Goal: Transaction & Acquisition: Purchase product/service

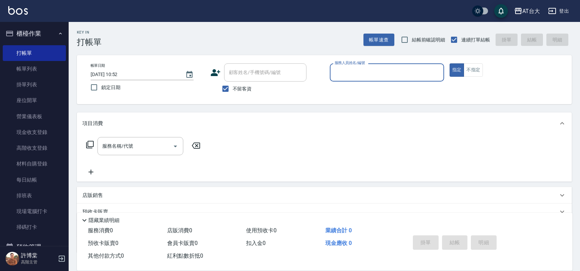
click at [403, 71] on input "服務人員姓名/編號" at bounding box center [387, 73] width 108 height 12
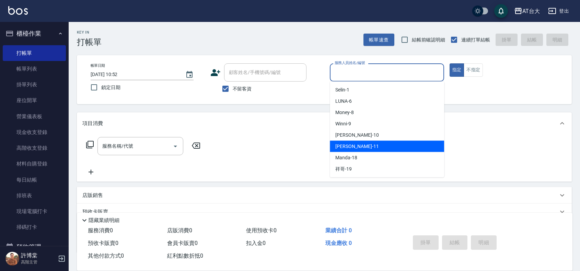
click at [369, 151] on div "[PERSON_NAME] -11" at bounding box center [387, 146] width 114 height 11
type input "[PERSON_NAME]-11"
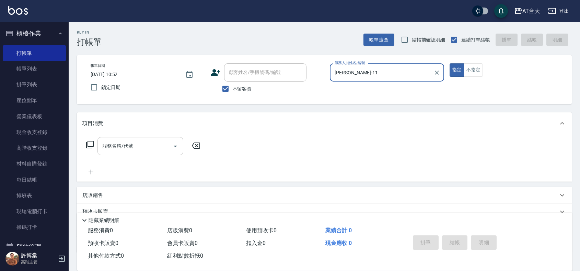
click at [156, 150] on input "服務名稱/代號" at bounding box center [134, 146] width 69 height 12
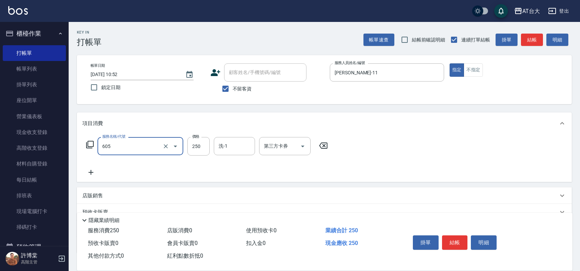
type input "洗髮 (女)(605)"
click at [450, 233] on div "掛單 結帳 明細" at bounding box center [455, 244] width 90 height 22
click at [455, 233] on div "掛單 結帳 明細" at bounding box center [455, 244] width 90 height 22
click at [454, 237] on button "結帳" at bounding box center [455, 243] width 26 height 14
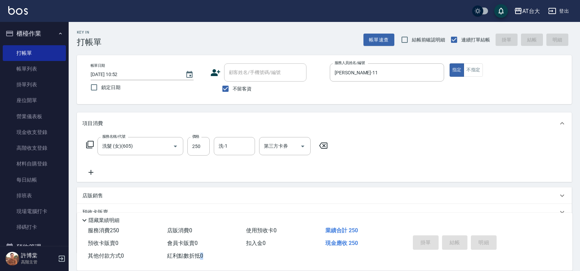
type input "[DATE] 11:49"
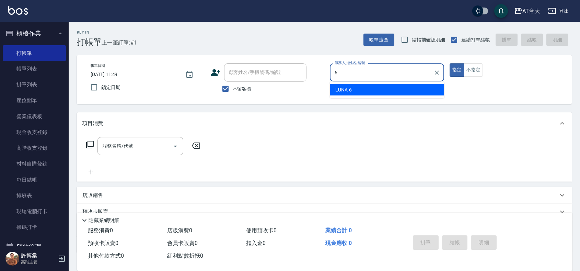
type input "LUNA-6"
type button "true"
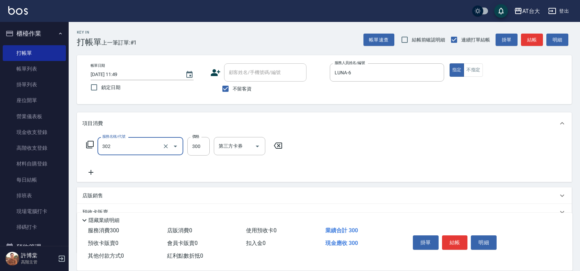
type input "剪髮(302)"
click at [195, 143] on input "1450" at bounding box center [198, 146] width 22 height 19
type input "450"
click at [453, 240] on button "結帳" at bounding box center [455, 243] width 26 height 14
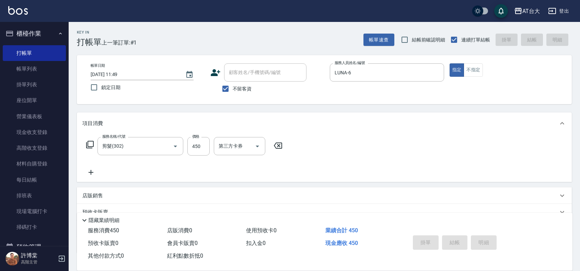
type input "[DATE] 12:07"
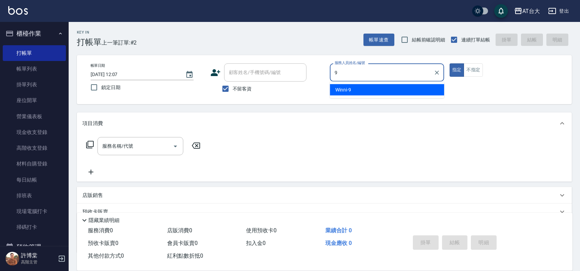
type input "Winni-9"
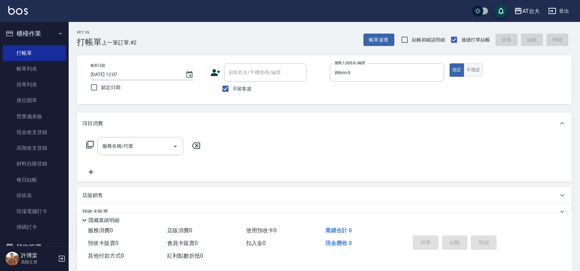
click at [473, 67] on button "不指定" at bounding box center [472, 69] width 19 height 13
click at [126, 152] on input "服務名稱/代號" at bounding box center [134, 146] width 69 height 12
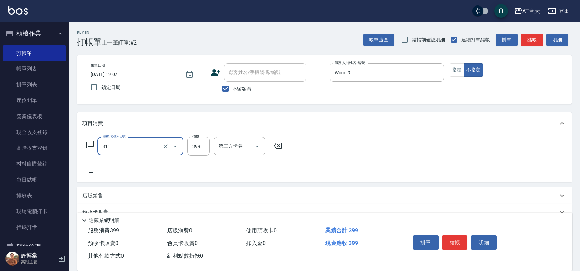
type input "洗+剪(811)"
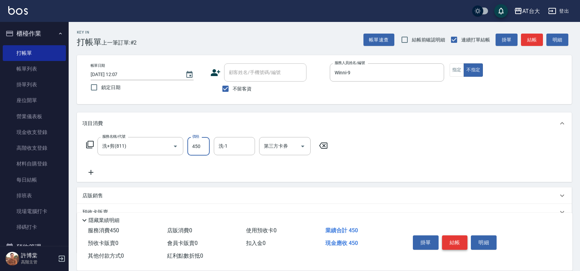
type input "450"
click at [464, 241] on button "結帳" at bounding box center [455, 243] width 26 height 14
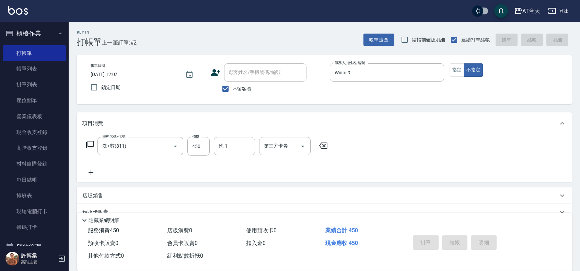
type input "[DATE] 12:27"
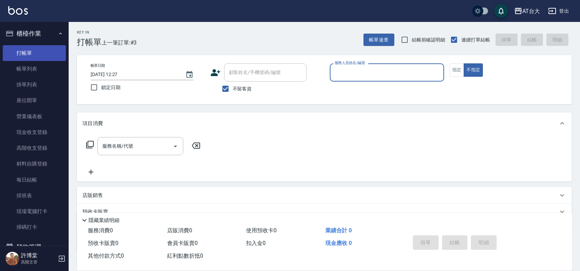
click at [27, 60] on link "打帳單" at bounding box center [34, 53] width 63 height 16
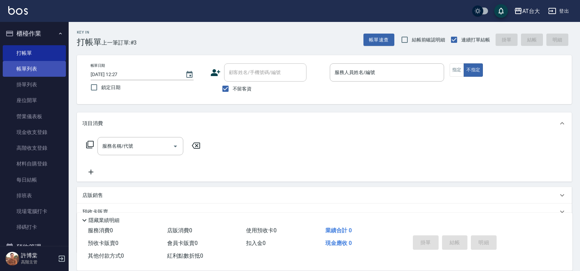
click at [40, 74] on link "帳單列表" at bounding box center [34, 69] width 63 height 16
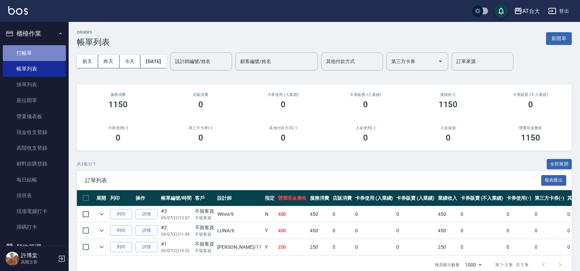
click at [41, 56] on link "打帳單" at bounding box center [34, 53] width 63 height 16
